Goal: Answer question/provide support: Share knowledge or assist other users

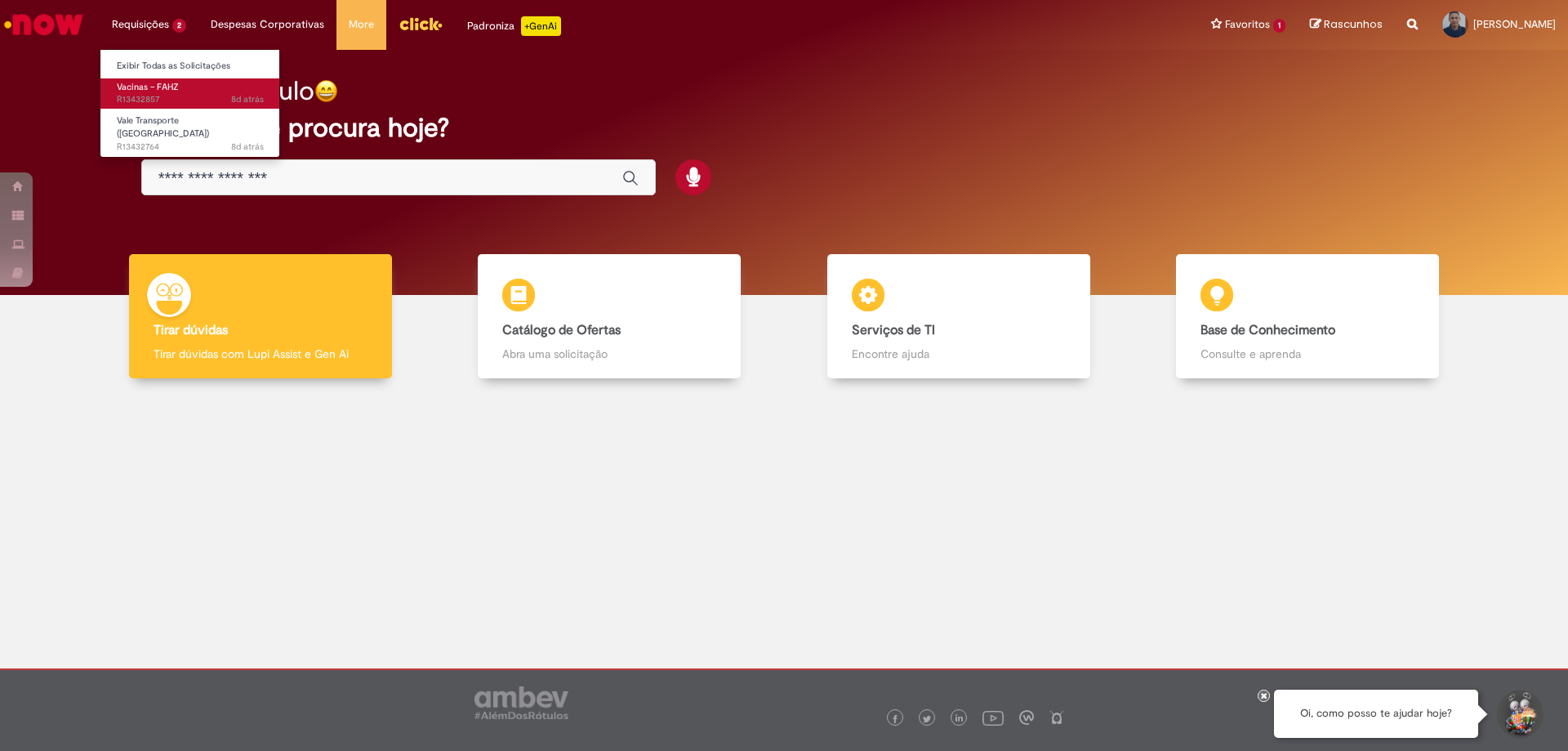
click at [145, 95] on span "8d atrás 8 dias atrás R13432857" at bounding box center [190, 99] width 147 height 13
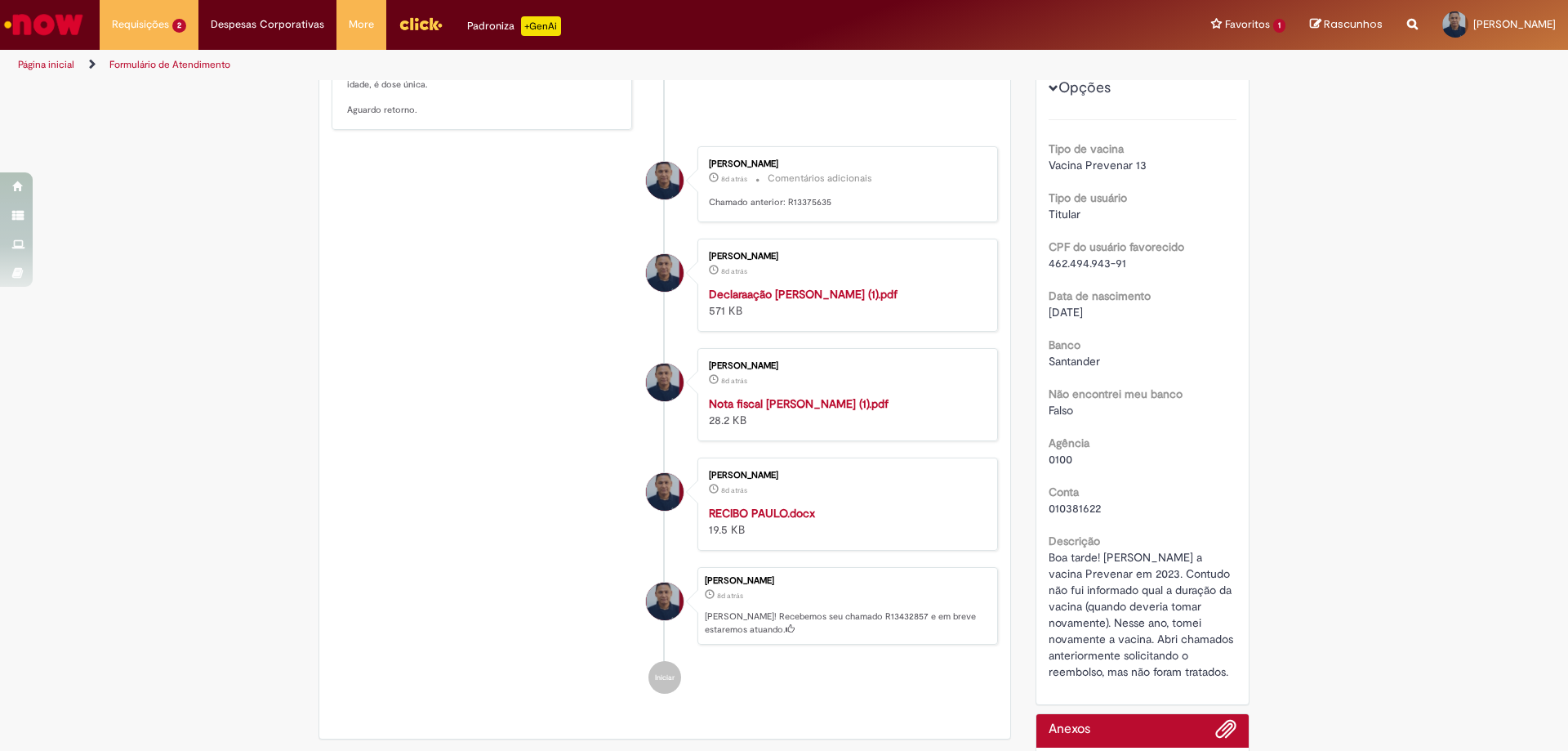
scroll to position [490, 0]
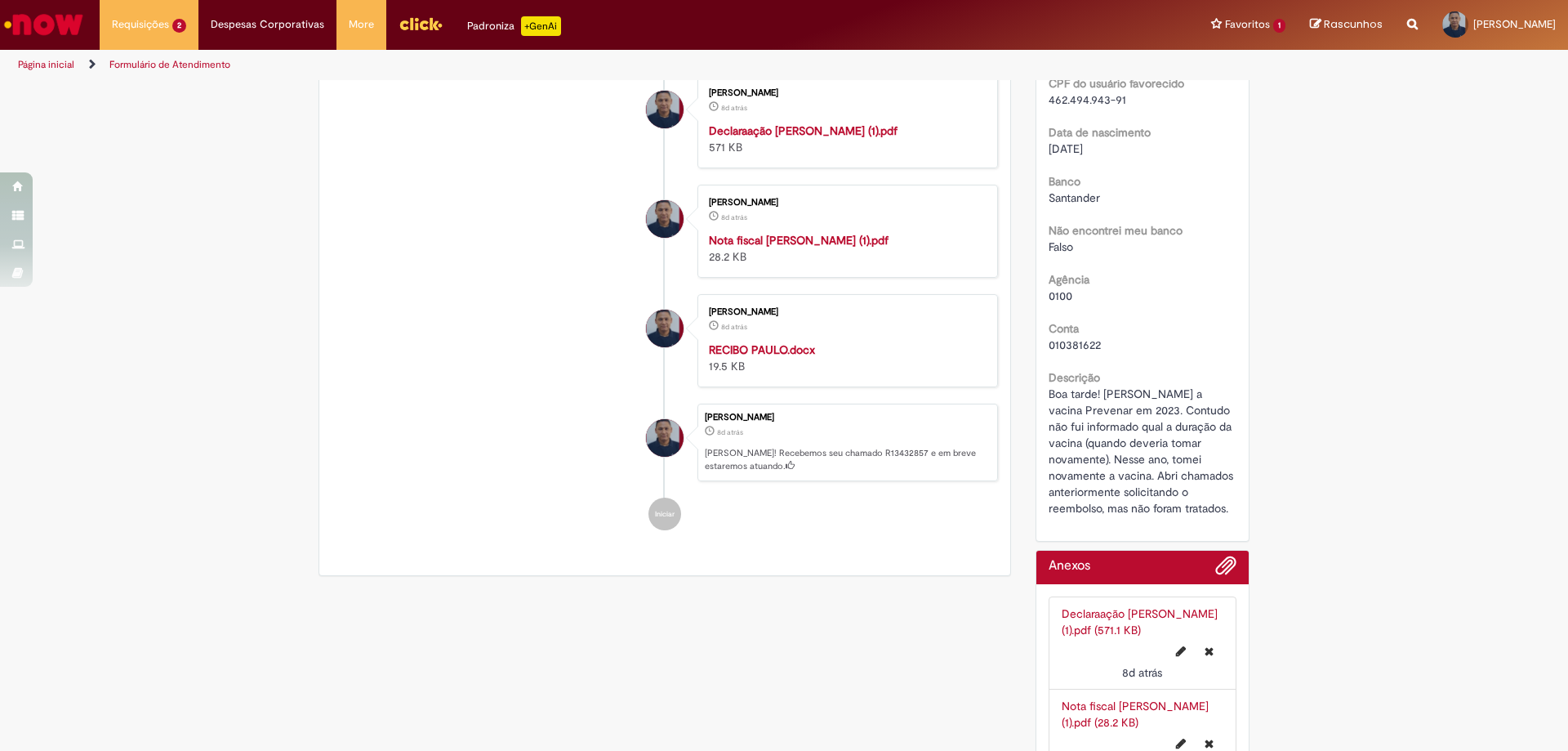
click at [734, 462] on p "[PERSON_NAME]! Recebemos seu chamado R13432857 e em breve estaremos atuando." at bounding box center [847, 459] width 284 height 25
click at [717, 433] on span "8d atrás" at bounding box center [731, 432] width 26 height 10
click at [732, 505] on li "Iniciar" at bounding box center [665, 513] width 666 height 32
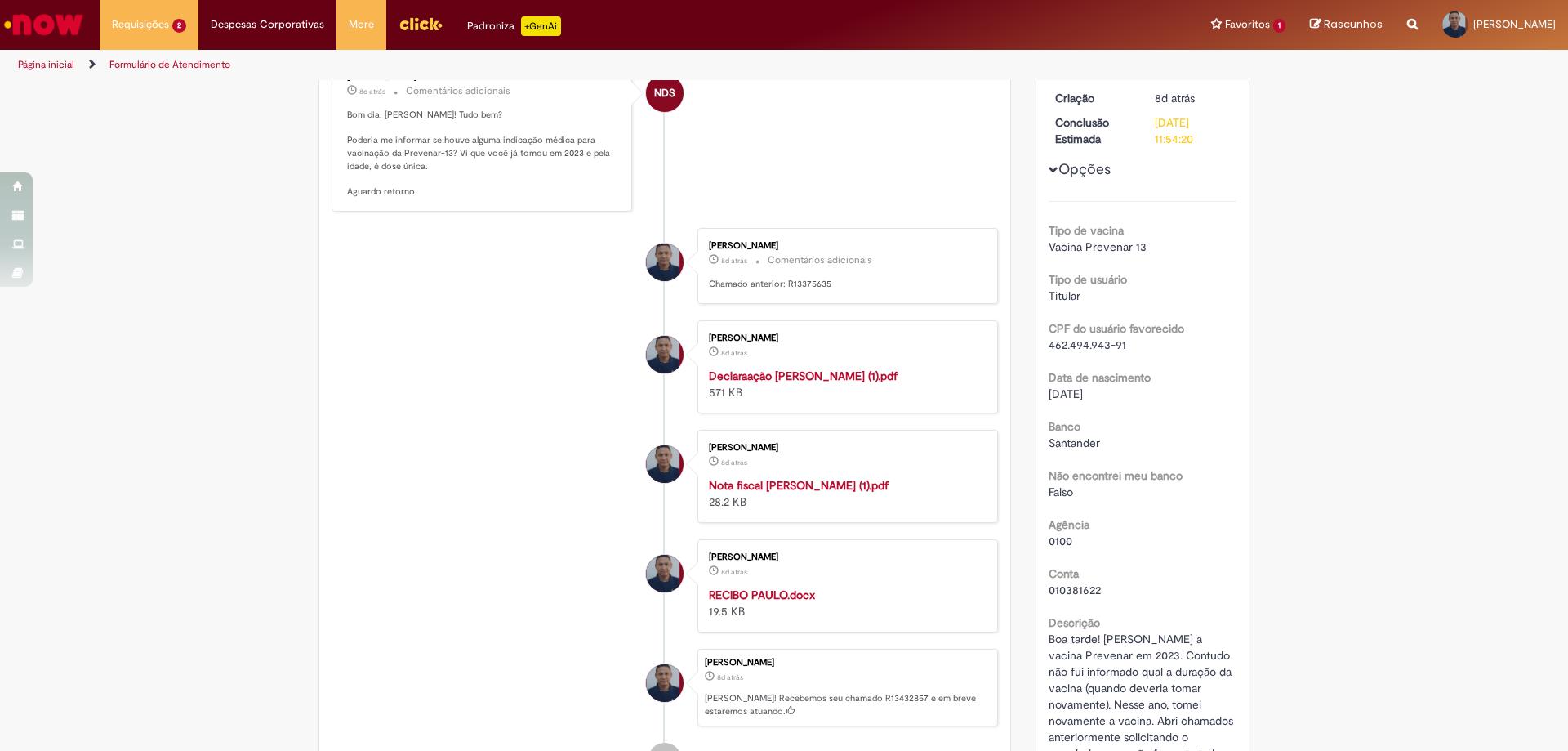
scroll to position [163, 0]
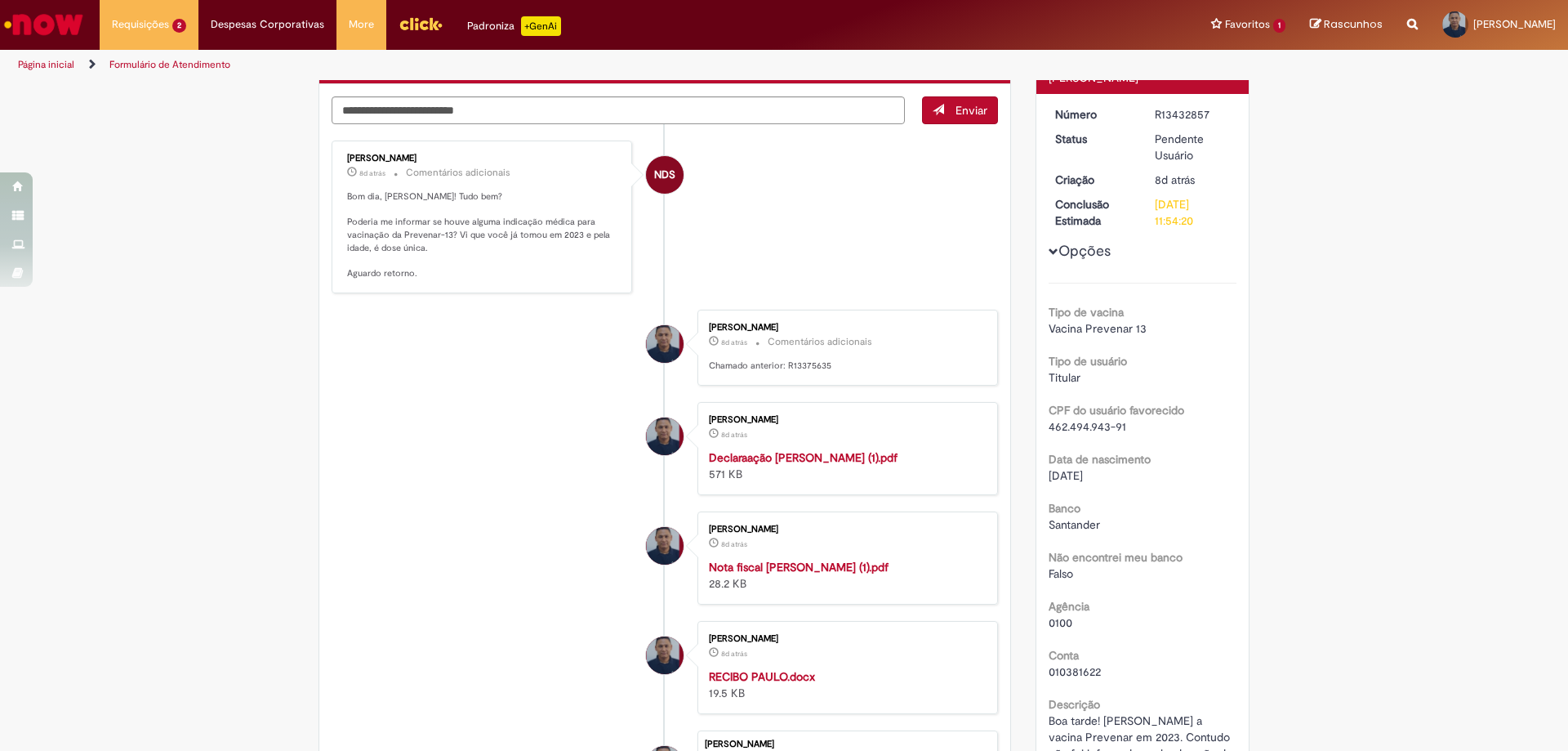
click at [447, 271] on p "Bom dia, [PERSON_NAME]! Tudo bem? Poderia me informar se houve alguma indicação…" at bounding box center [483, 235] width 272 height 89
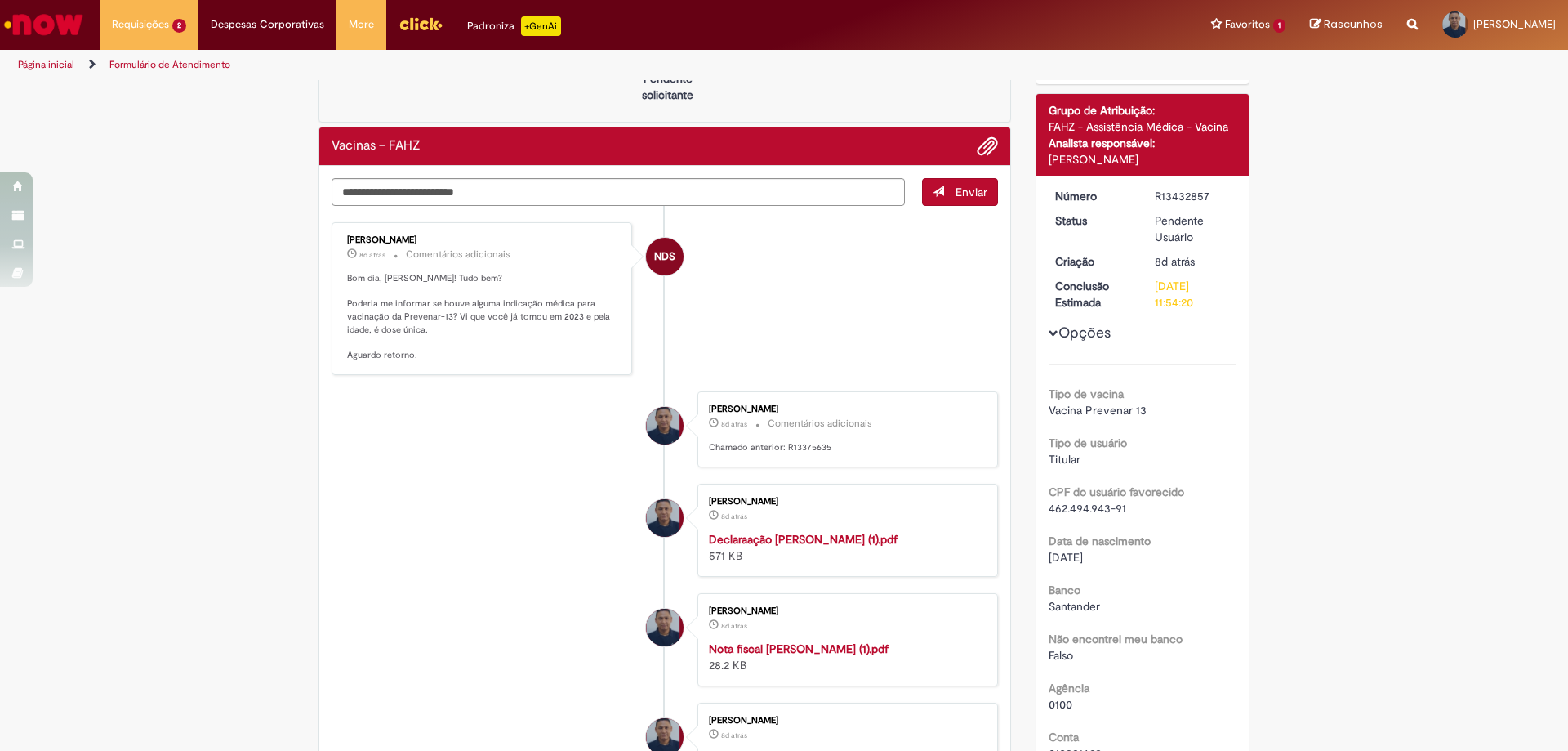
scroll to position [0, 0]
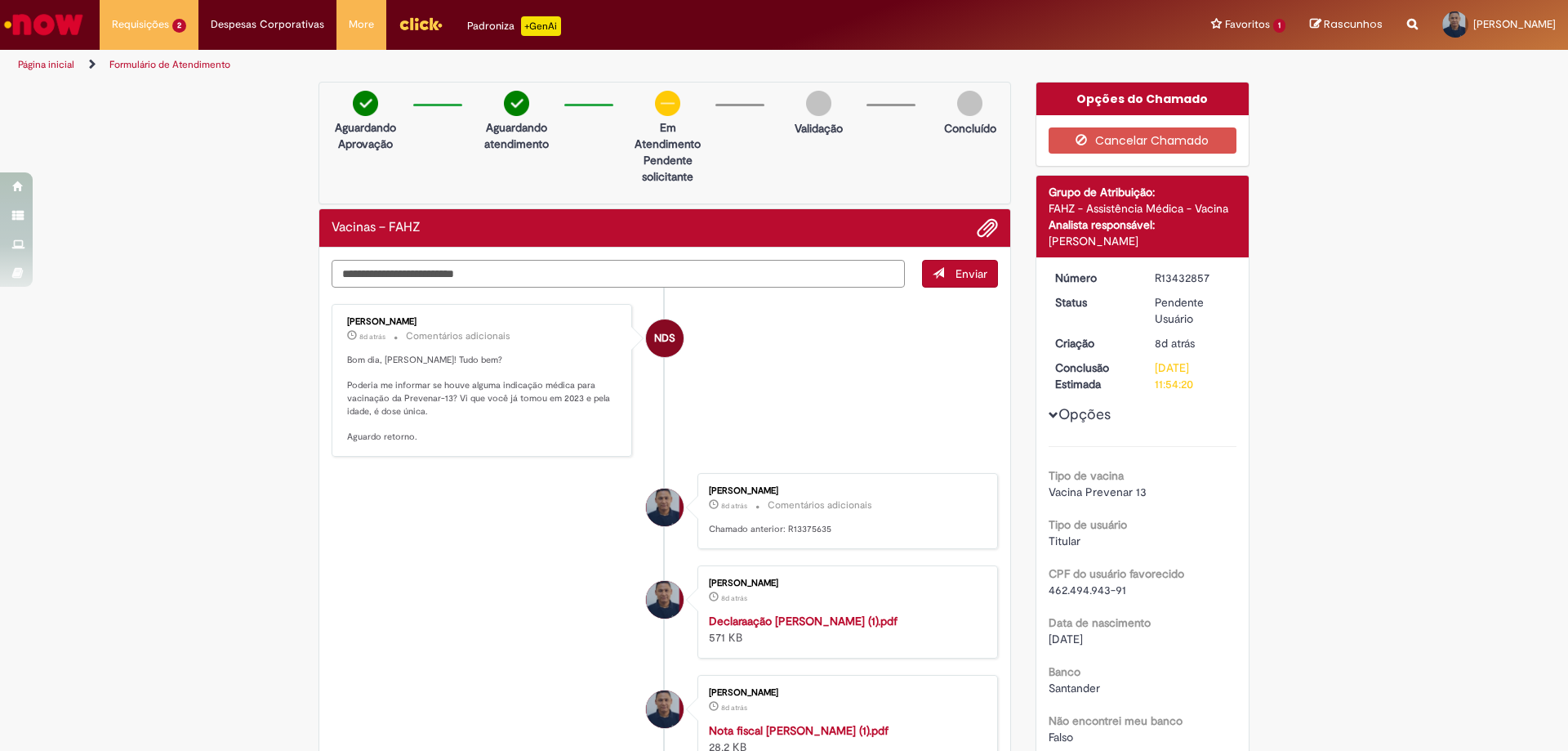
click at [473, 275] on textarea "Digite sua mensagem aqui..." at bounding box center [618, 274] width 574 height 28
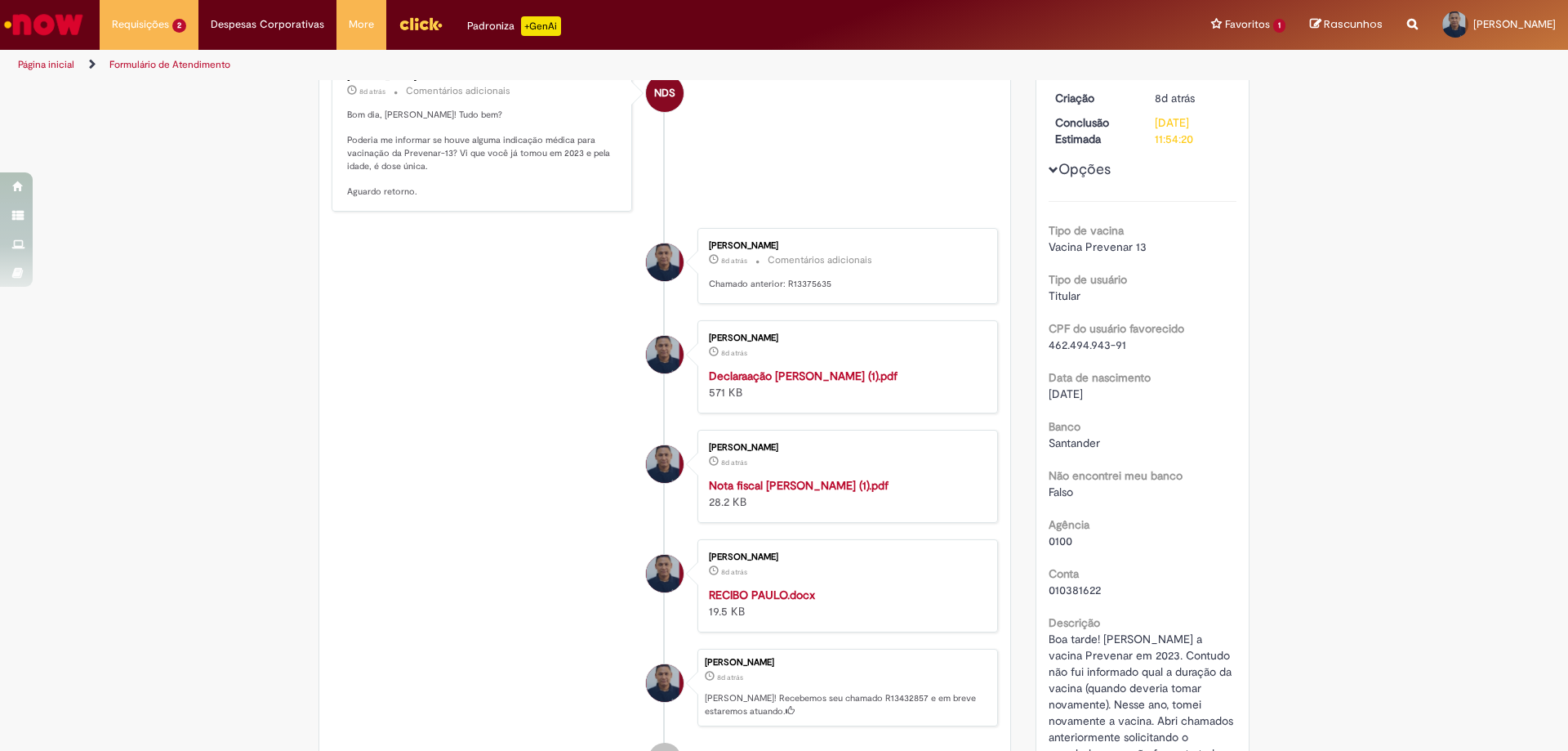
scroll to position [326, 0]
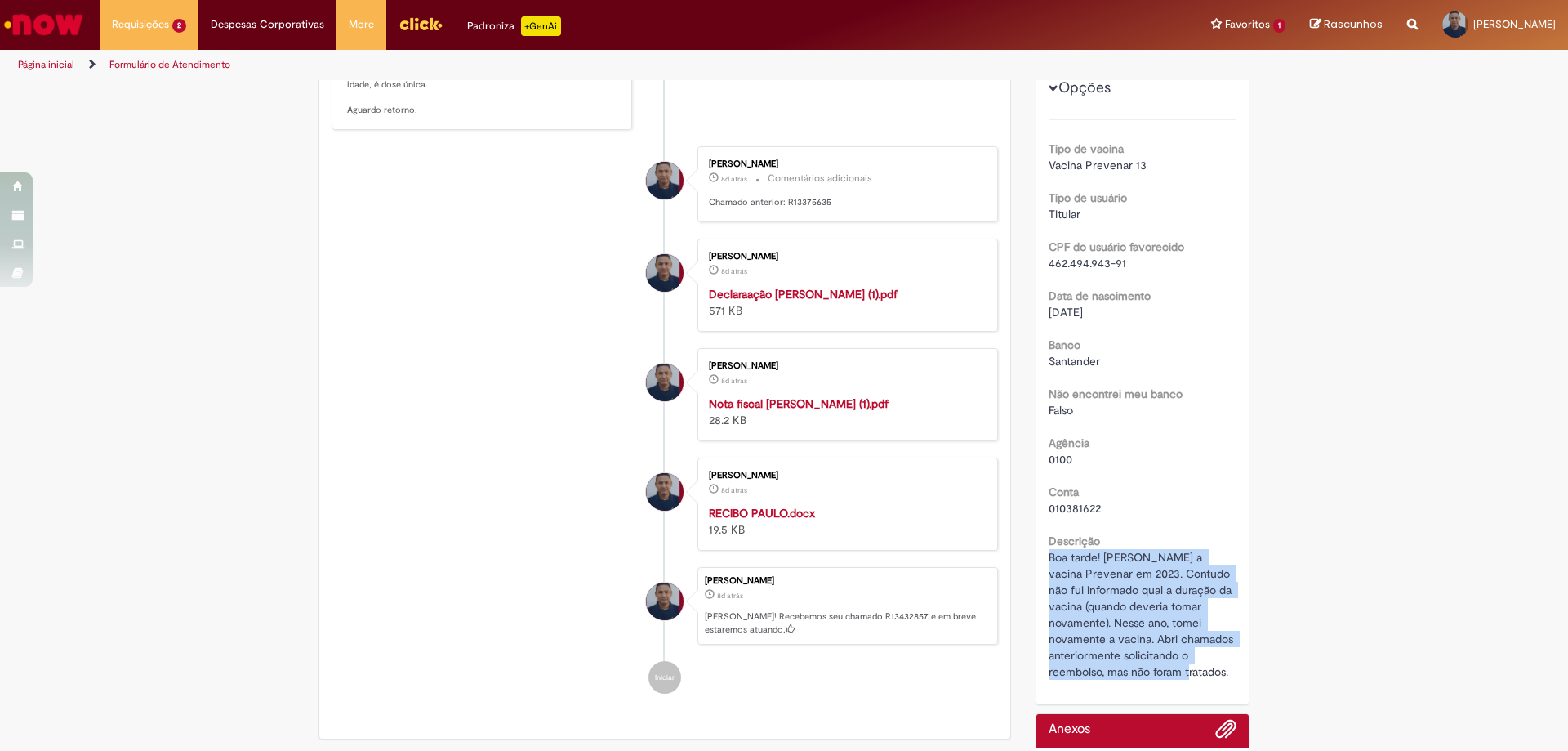
drag, startPoint x: 1041, startPoint y: 557, endPoint x: 1229, endPoint y: 687, distance: 228.6
click at [1229, 687] on div "Número R13432857 Status Pendente Usuário Criação 8d atrás 8 dias atrás Conclusã…" at bounding box center [1143, 318] width 213 height 774
copy span "Boa tarde! [PERSON_NAME] a vacina Prevenar em 2023. Contudo não fui informado q…"
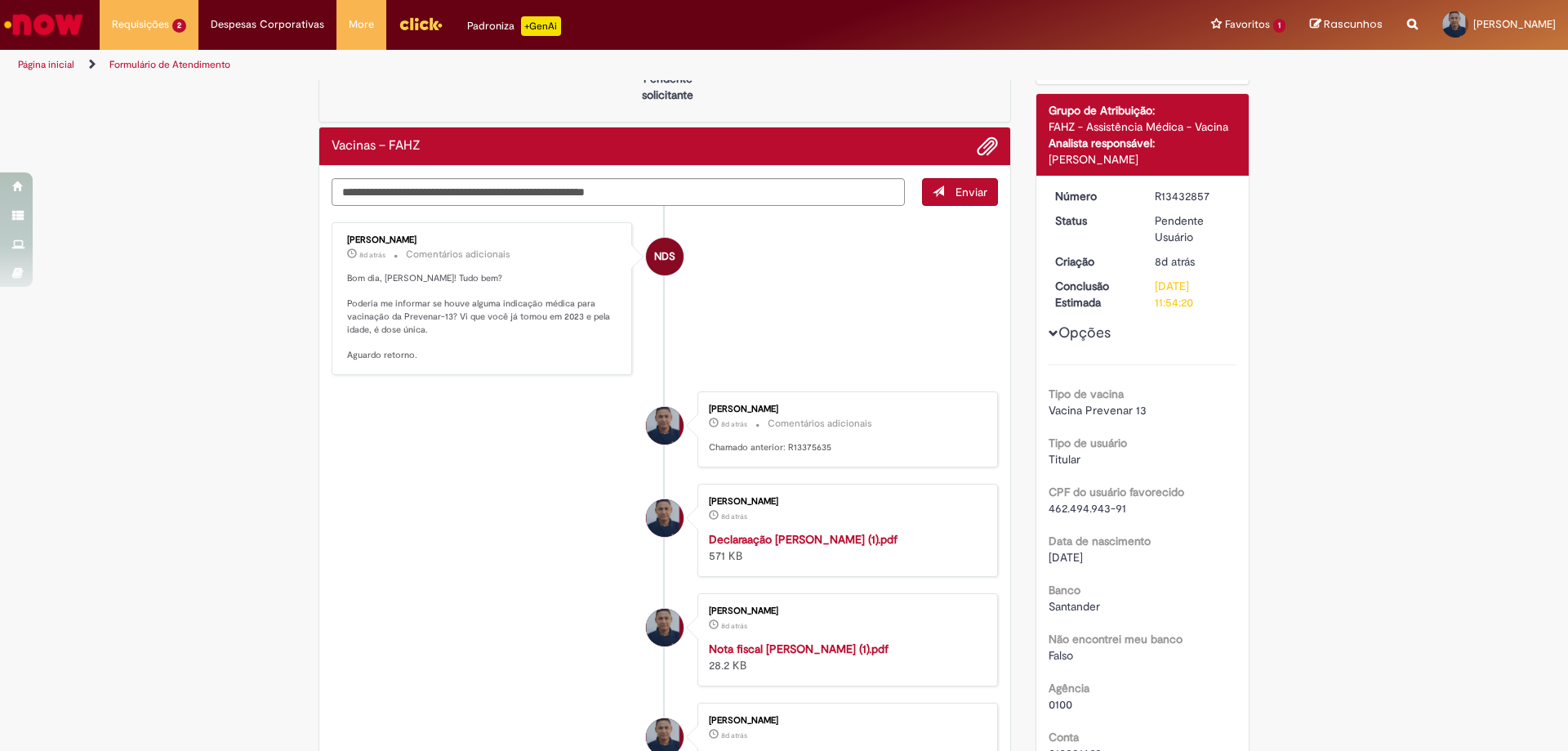
scroll to position [0, 0]
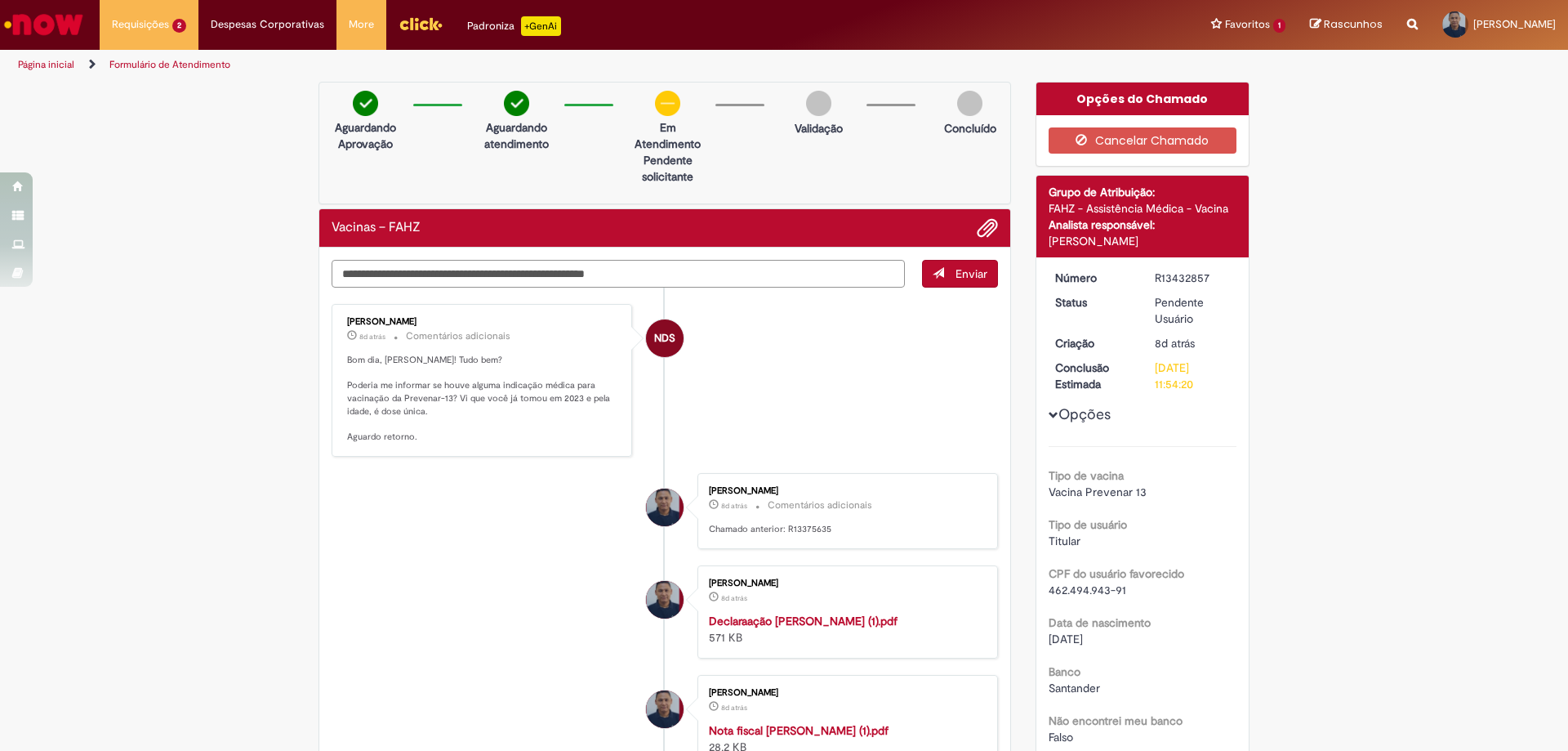
click at [663, 271] on textarea "**********" at bounding box center [618, 274] width 574 height 28
paste textarea "**********"
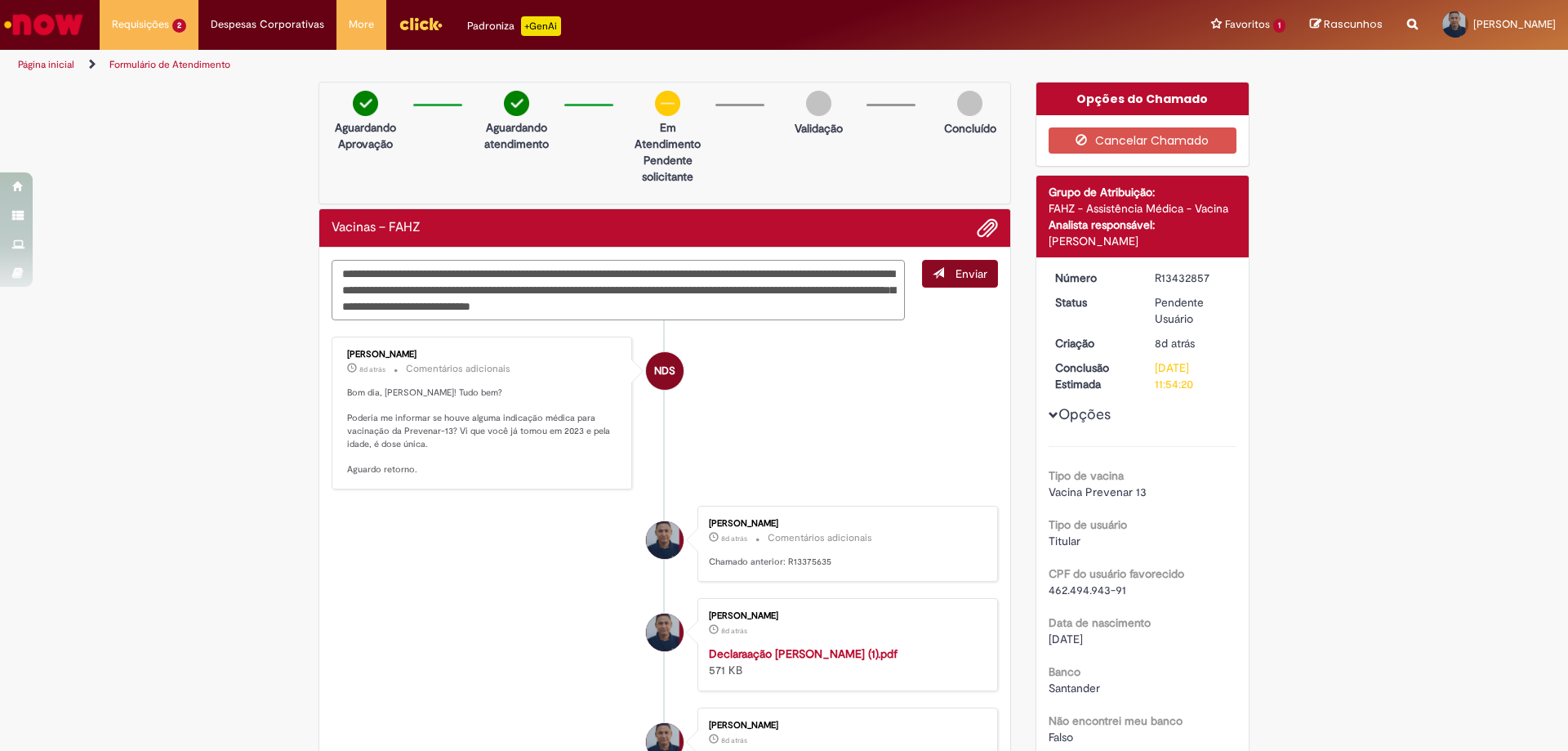
type textarea "**********"
click at [948, 280] on button "Enviar" at bounding box center [959, 274] width 76 height 28
